Goal: Task Accomplishment & Management: Use online tool/utility

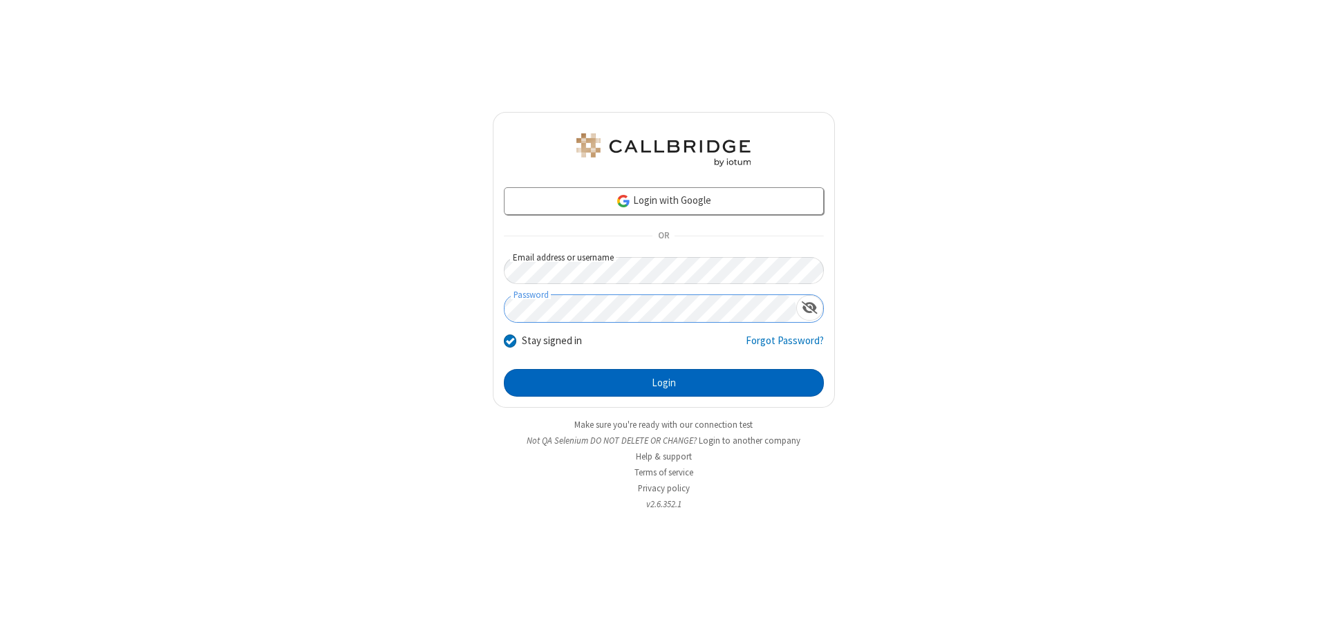
click at [664, 383] on button "Login" at bounding box center [664, 383] width 320 height 28
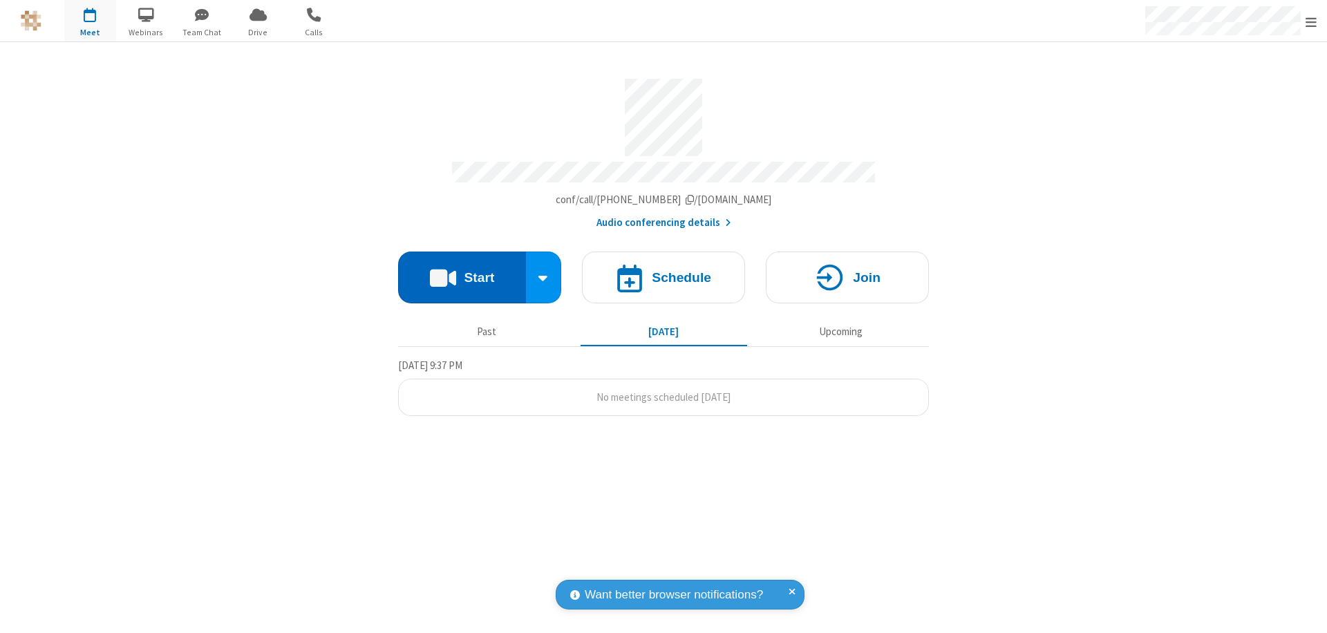
click at [462, 271] on button "Start" at bounding box center [462, 278] width 128 height 52
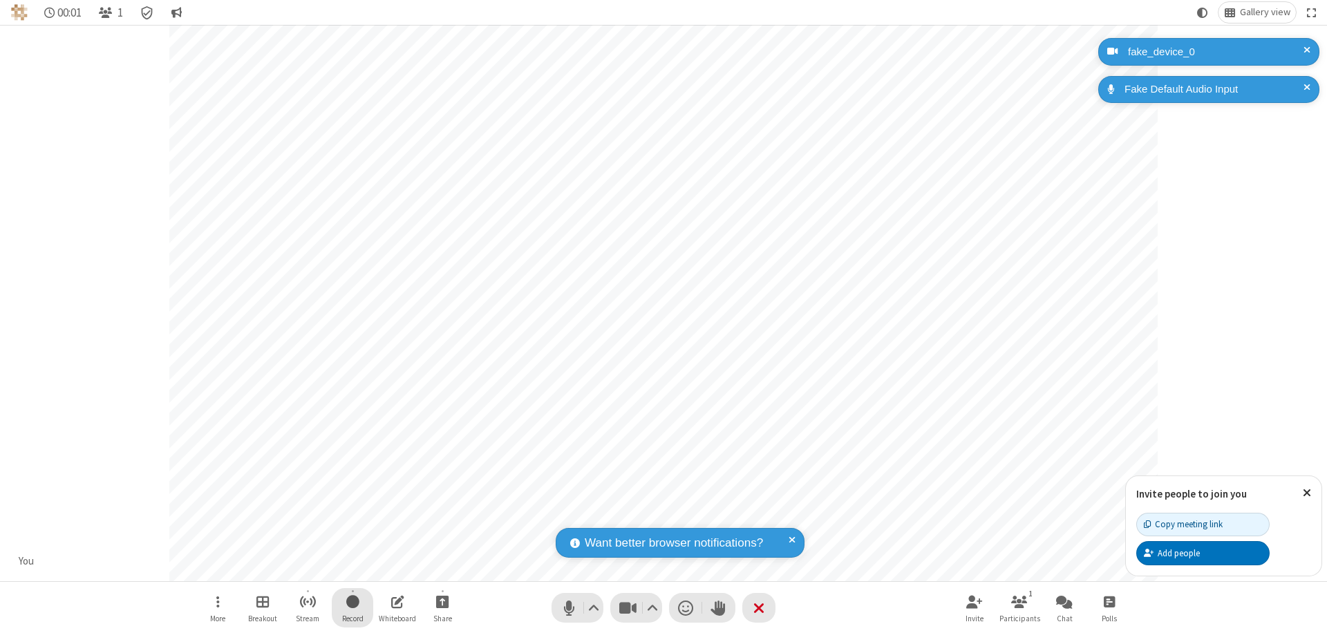
click at [353, 608] on span "Start recording" at bounding box center [352, 601] width 13 height 17
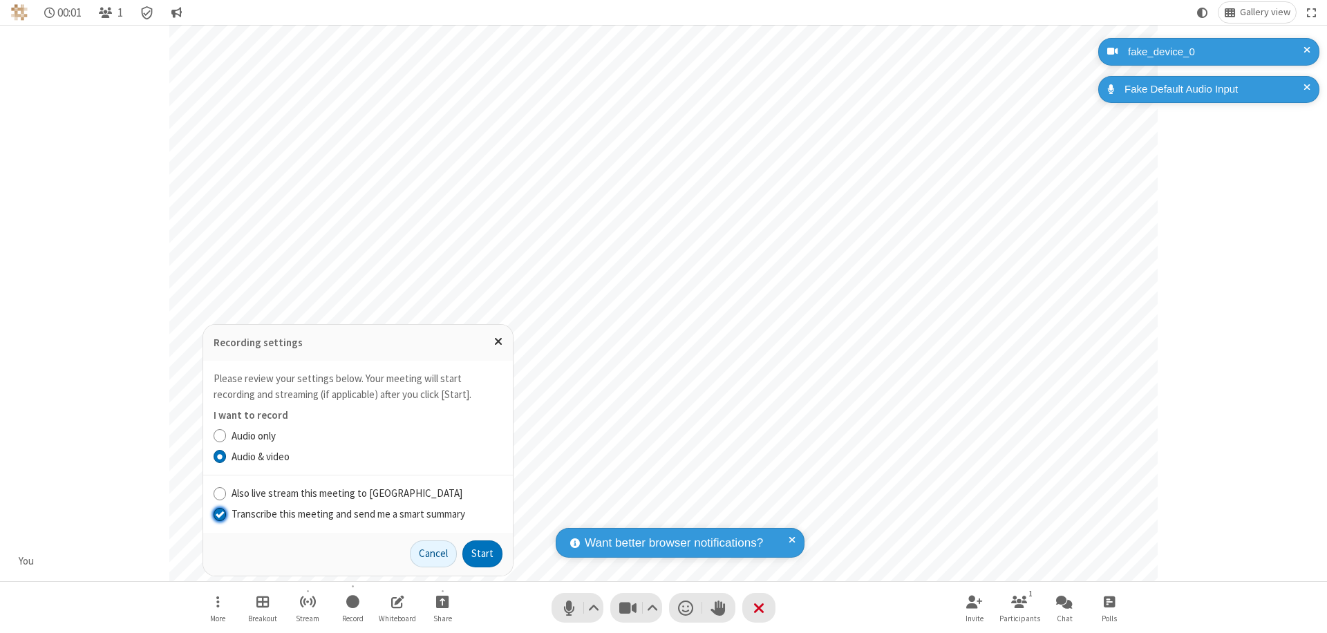
click at [219, 514] on input "Transcribe this meeting and send me a smart summary" at bounding box center [220, 514] width 13 height 15
click at [483, 554] on button "Start" at bounding box center [483, 555] width 40 height 28
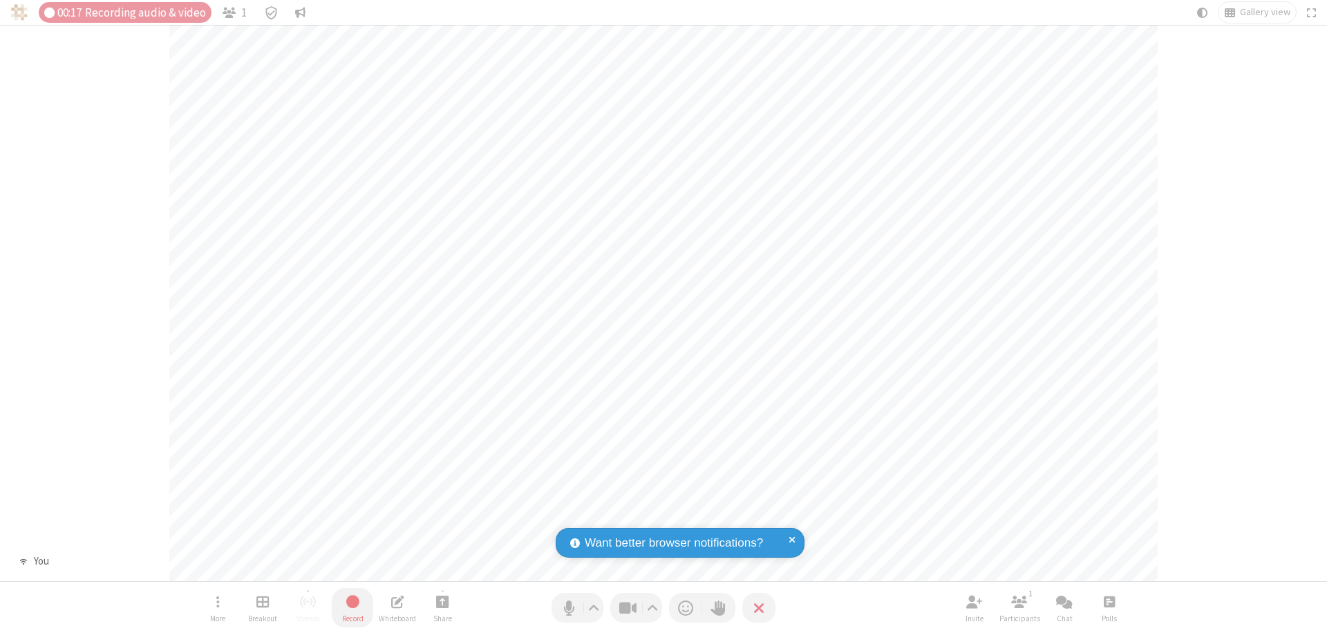
click at [353, 608] on span "Stop recording" at bounding box center [353, 601] width 16 height 17
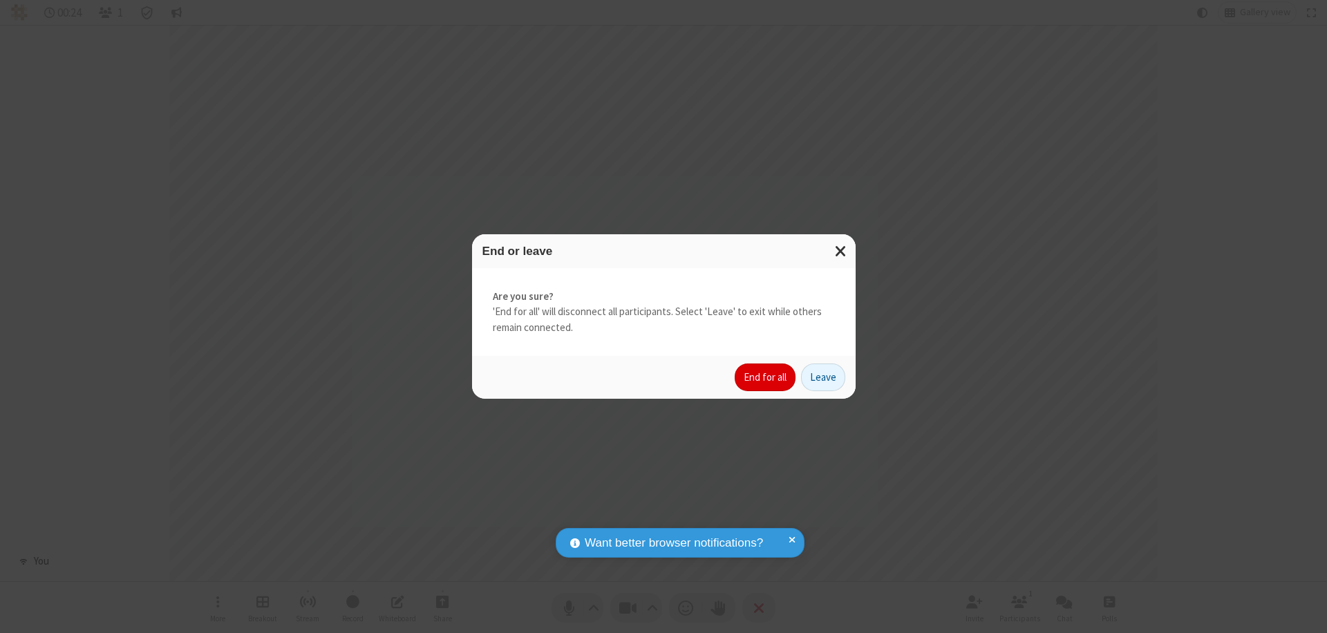
click at [766, 377] on button "End for all" at bounding box center [765, 378] width 61 height 28
